Goal: Find specific page/section: Find specific page/section

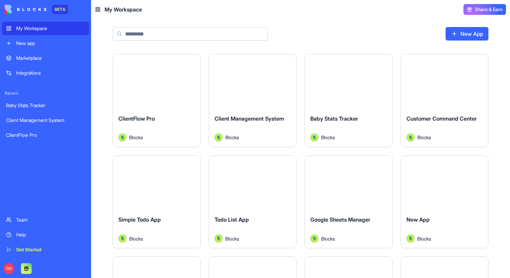
click at [208, 35] on input at bounding box center [190, 33] width 155 height 13
type input "*"
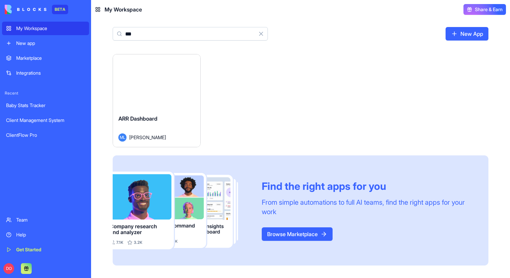
type input "***"
click at [151, 83] on button "Launch" at bounding box center [156, 81] width 51 height 13
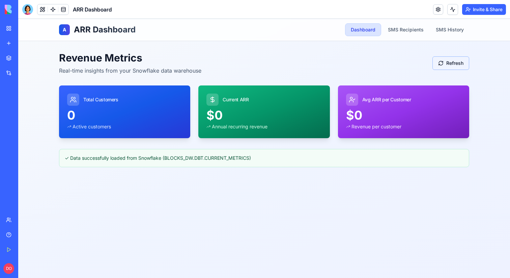
click at [444, 65] on button "Refresh" at bounding box center [450, 62] width 37 height 13
click at [400, 70] on div "Revenue Metrics Real-time insights from your Snowflake data warehouse Refresh" at bounding box center [264, 63] width 410 height 23
click at [363, 72] on div "Revenue Metrics Real-time insights from your Snowflake data warehouse Refresh" at bounding box center [264, 63] width 410 height 23
click at [248, 108] on div "Current ARR" at bounding box center [263, 96] width 131 height 23
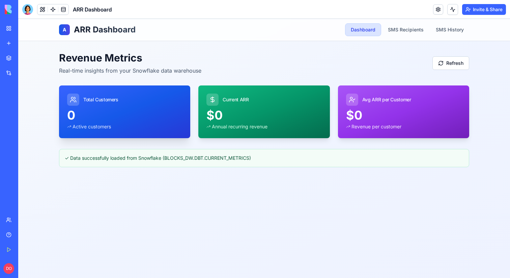
click at [135, 108] on div "0" at bounding box center [124, 114] width 115 height 13
click at [259, 123] on div "Annual recurring revenue" at bounding box center [263, 126] width 115 height 7
click at [398, 118] on div "$0" at bounding box center [403, 114] width 115 height 13
click at [397, 32] on link "SMS Recipients" at bounding box center [405, 30] width 47 height 12
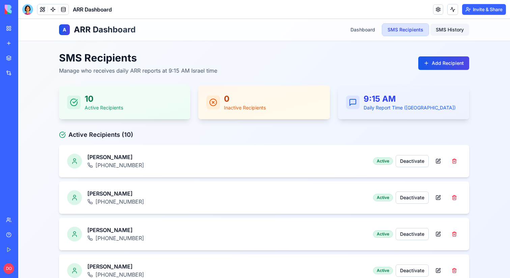
click at [449, 28] on link "SMS History" at bounding box center [449, 30] width 39 height 12
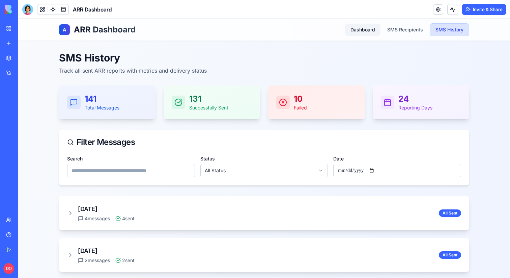
click at [357, 28] on link "Dashboard" at bounding box center [362, 30] width 35 height 12
